Goal: Book appointment/travel/reservation

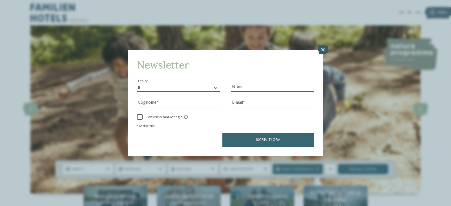
click at [322, 50] on icon at bounding box center [322, 49] width 11 height 9
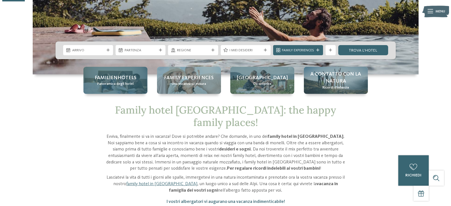
scroll to position [119, 0]
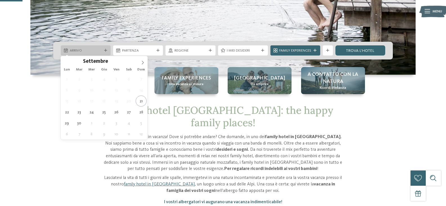
click at [88, 50] on span "Arrivo" at bounding box center [86, 50] width 32 height 5
click at [138, 64] on span at bounding box center [143, 61] width 10 height 10
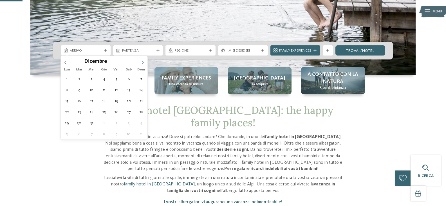
click at [138, 64] on span at bounding box center [143, 61] width 10 height 10
type input "****"
click at [138, 64] on span at bounding box center [143, 61] width 10 height 10
type div "01.01.2026"
type input "****"
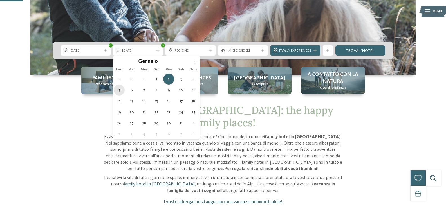
type div "05.01.2026"
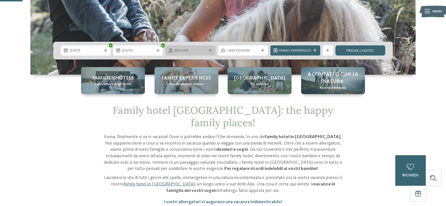
click at [187, 52] on span "Regione" at bounding box center [191, 50] width 32 height 5
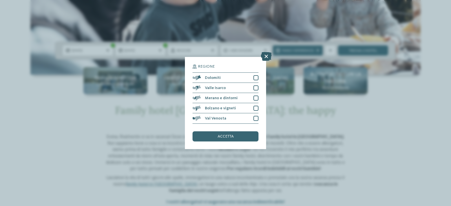
click at [267, 56] on icon at bounding box center [266, 56] width 11 height 9
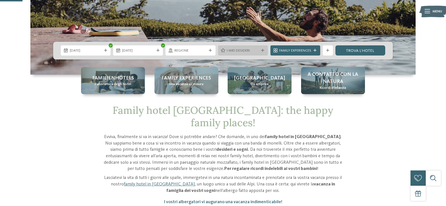
click at [248, 49] on span "I miei desideri" at bounding box center [243, 50] width 32 height 5
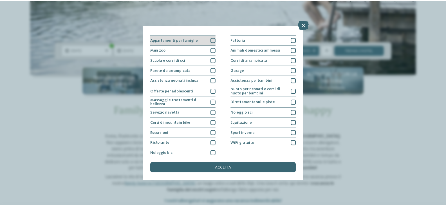
scroll to position [61, 0]
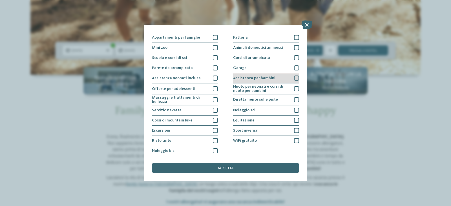
click at [294, 78] on div at bounding box center [296, 77] width 5 height 5
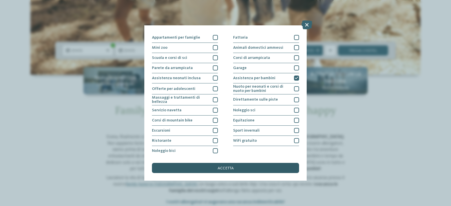
click at [239, 170] on div "accetta" at bounding box center [225, 168] width 147 height 10
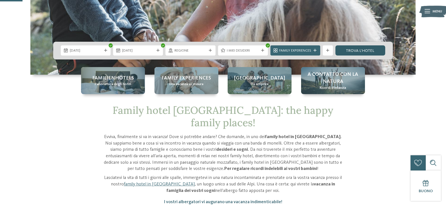
click at [355, 48] on link "trova l’hotel" at bounding box center [361, 50] width 50 height 10
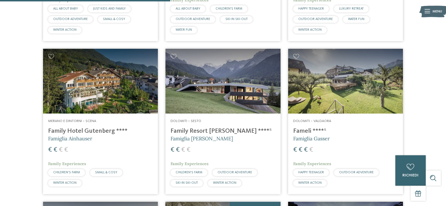
scroll to position [484, 0]
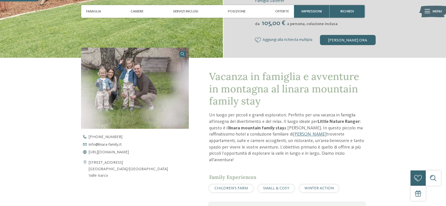
scroll to position [144, 0]
click at [123, 153] on span "https://www.linara-family.it/it" at bounding box center [109, 152] width 40 height 4
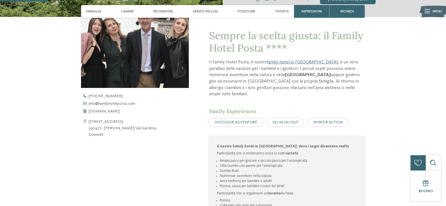
scroll to position [185, 0]
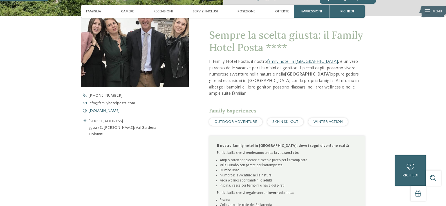
click at [115, 112] on span "www.familyhotelposta.com" at bounding box center [104, 111] width 31 height 4
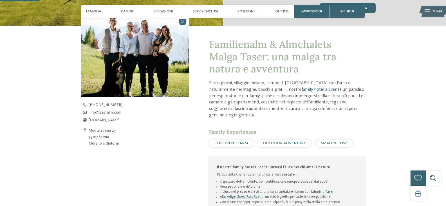
scroll to position [182, 0]
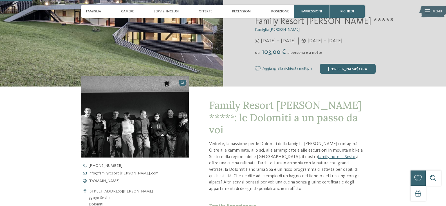
scroll to position [115, 0]
click at [350, 71] on div "[PERSON_NAME] ora" at bounding box center [348, 69] width 56 height 10
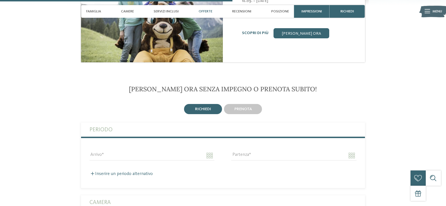
scroll to position [838, 0]
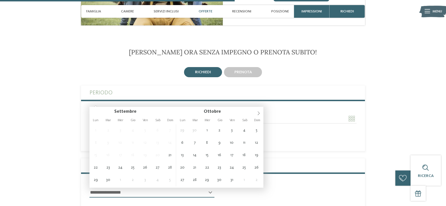
click at [180, 114] on input "Arrivo" at bounding box center [152, 119] width 125 height 10
click at [257, 115] on span at bounding box center [259, 112] width 10 height 10
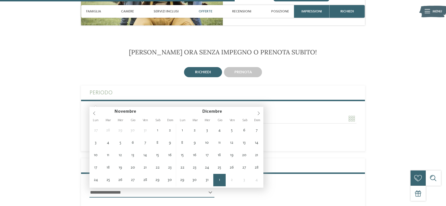
type input "**********"
type input "****"
